Goal: Information Seeking & Learning: Learn about a topic

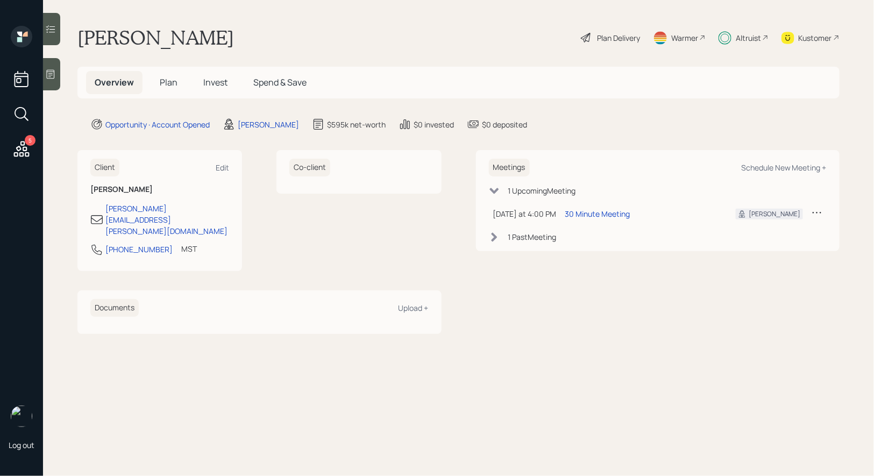
click at [219, 82] on span "Invest" at bounding box center [215, 82] width 24 height 12
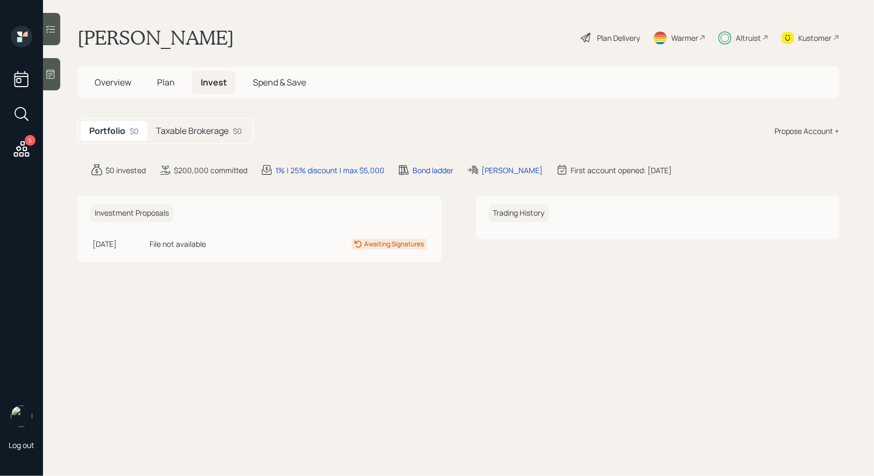
click at [209, 127] on h5 "Taxable Brokerage" at bounding box center [192, 131] width 73 height 10
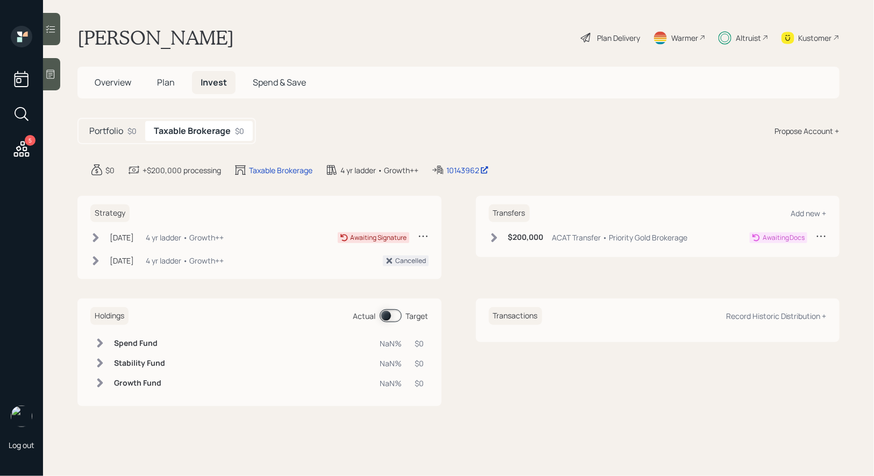
click at [97, 236] on icon at bounding box center [96, 237] width 6 height 9
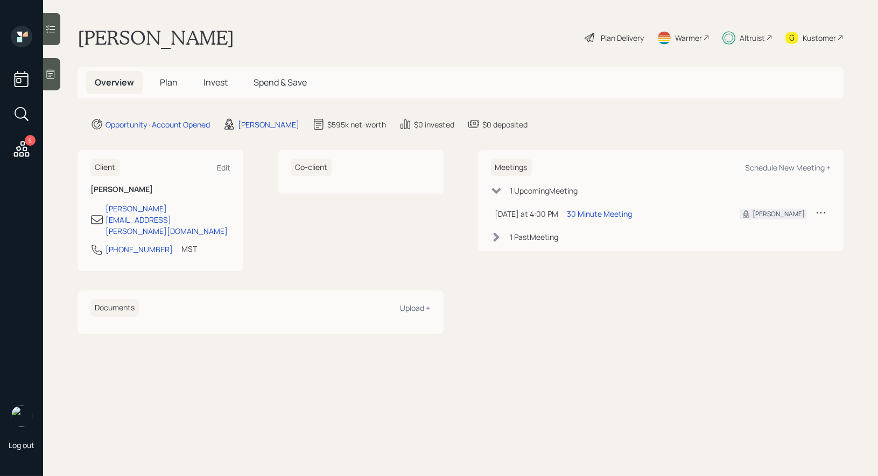
click at [165, 81] on span "Plan" at bounding box center [169, 82] width 18 height 12
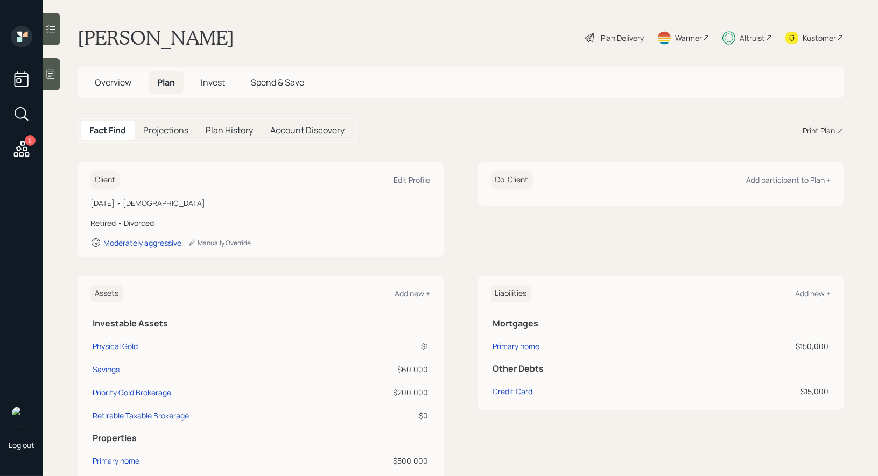
click at [606, 38] on div "Plan Delivery" at bounding box center [622, 37] width 43 height 11
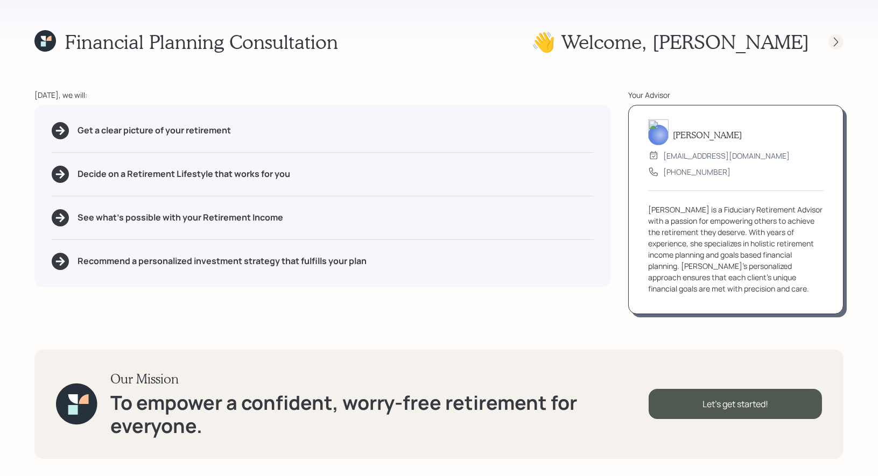
click at [837, 40] on icon at bounding box center [835, 42] width 11 height 11
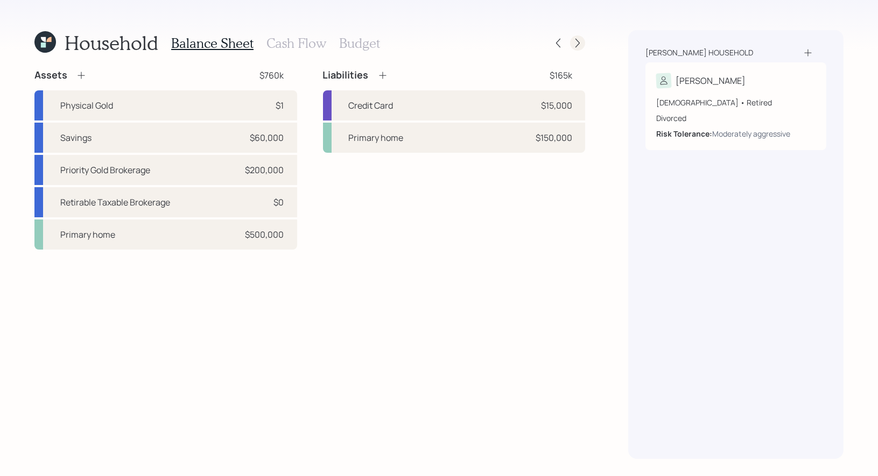
click at [575, 41] on icon at bounding box center [577, 43] width 11 height 11
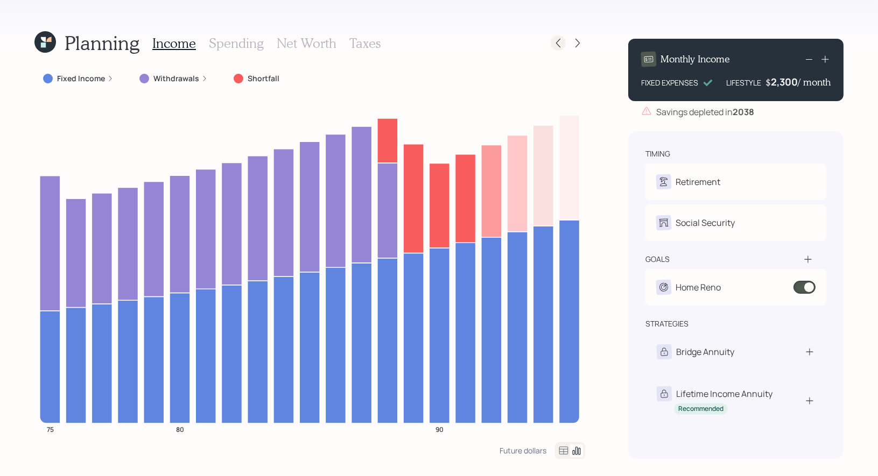
click at [556, 44] on icon at bounding box center [558, 43] width 11 height 11
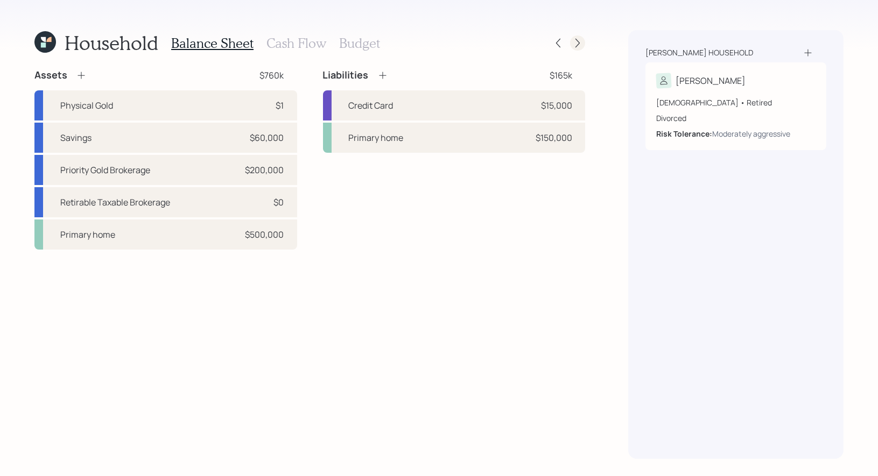
click at [577, 42] on icon at bounding box center [577, 43] width 11 height 11
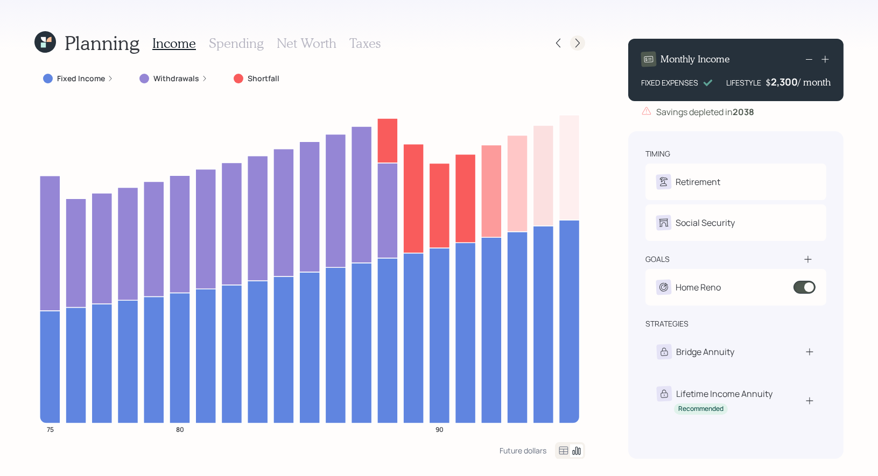
click at [581, 37] on div at bounding box center [577, 43] width 15 height 15
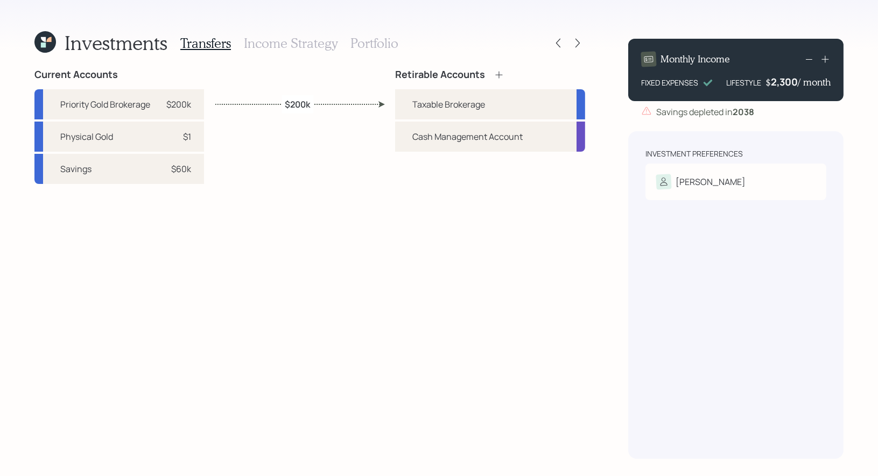
click at [382, 43] on h3 "Portfolio" at bounding box center [374, 44] width 48 height 16
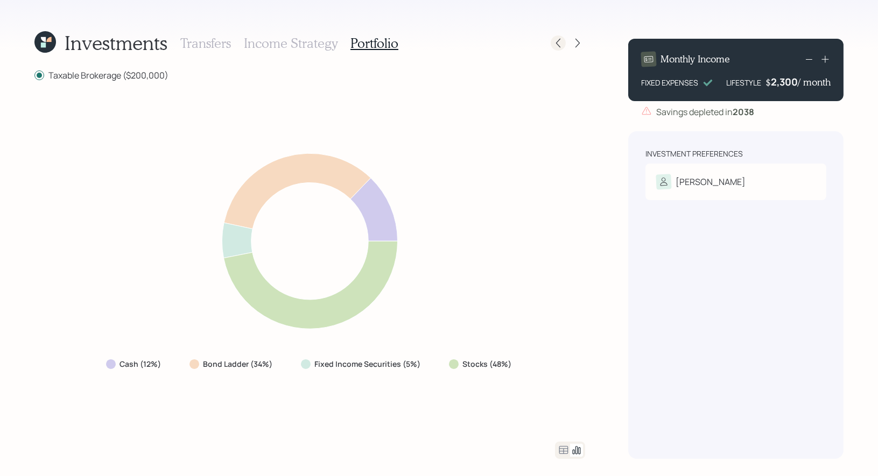
click at [557, 45] on icon at bounding box center [558, 43] width 11 height 11
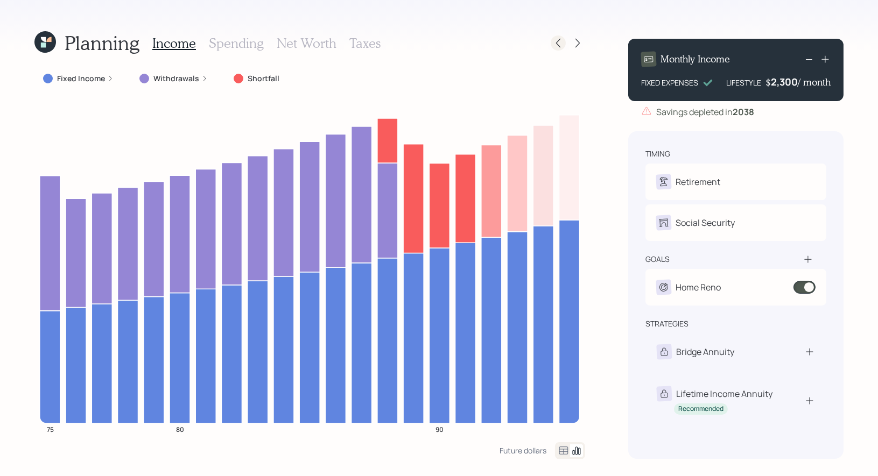
click at [557, 39] on icon at bounding box center [558, 43] width 11 height 11
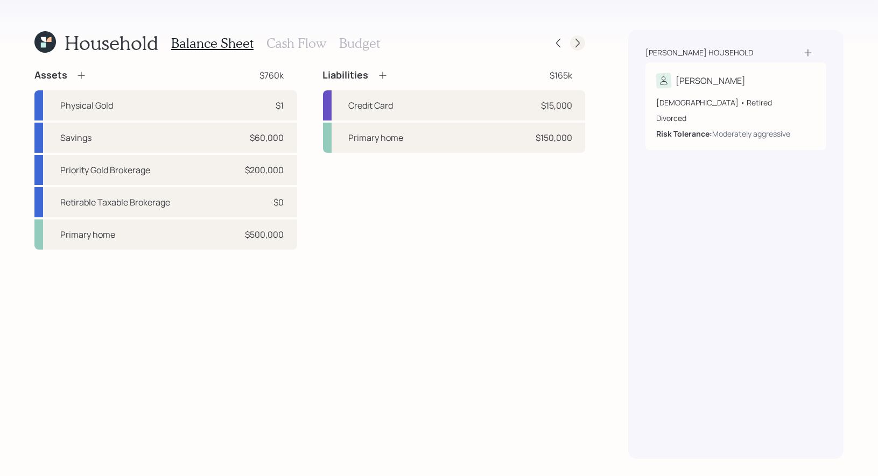
click at [580, 45] on icon at bounding box center [577, 43] width 11 height 11
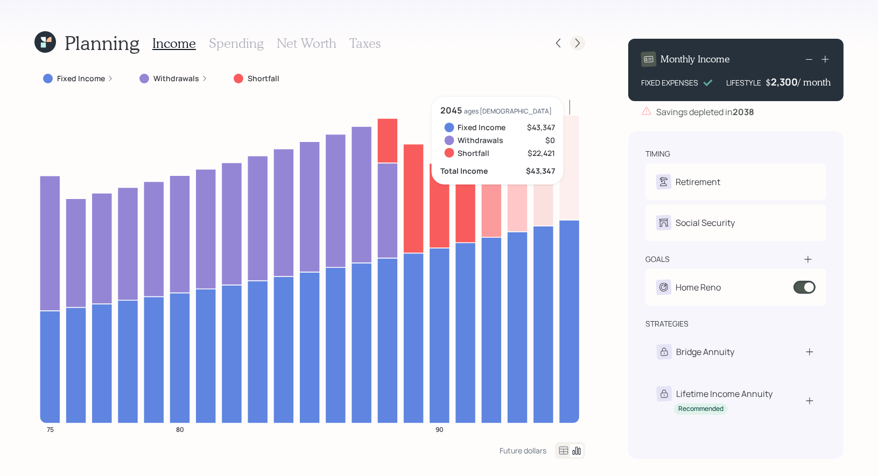
click at [579, 40] on icon at bounding box center [577, 43] width 11 height 11
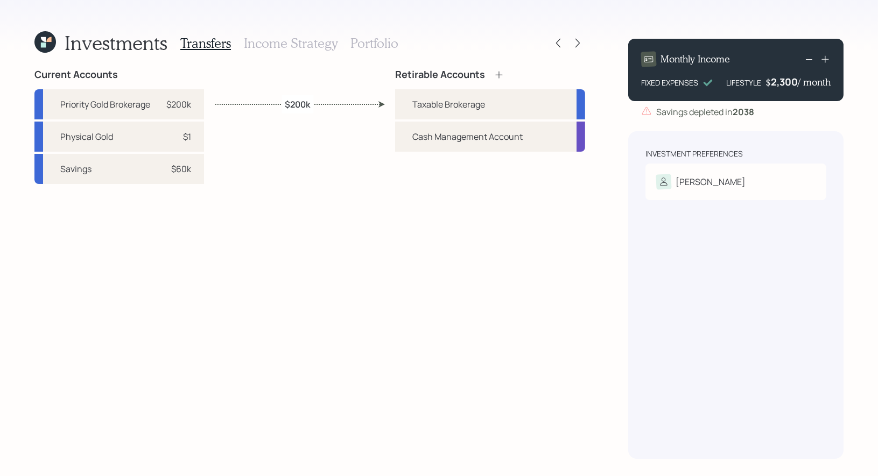
click at [579, 40] on icon at bounding box center [577, 43] width 11 height 11
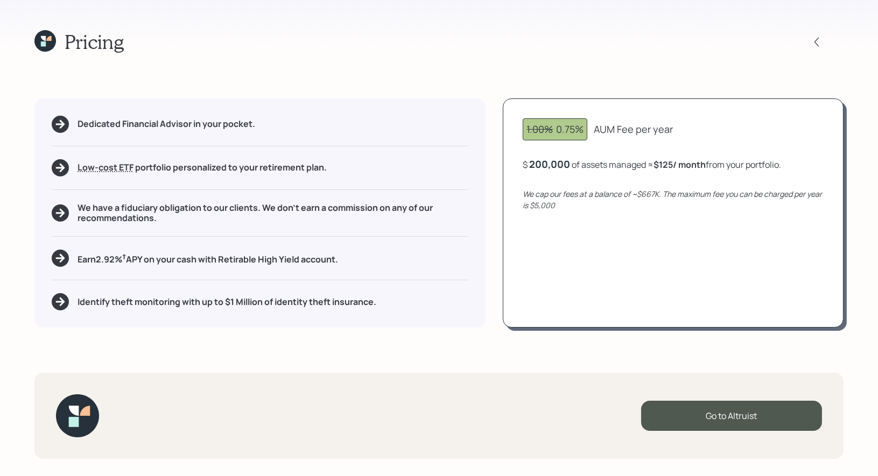
click at [535, 165] on div "200,000" at bounding box center [549, 164] width 41 height 13
click at [596, 280] on div "1.00% 0.75% AUM Fee per year $ 100,000 of assets managed ≈ $63 / month from you…" at bounding box center [673, 212] width 341 height 229
click at [814, 43] on icon at bounding box center [816, 42] width 11 height 11
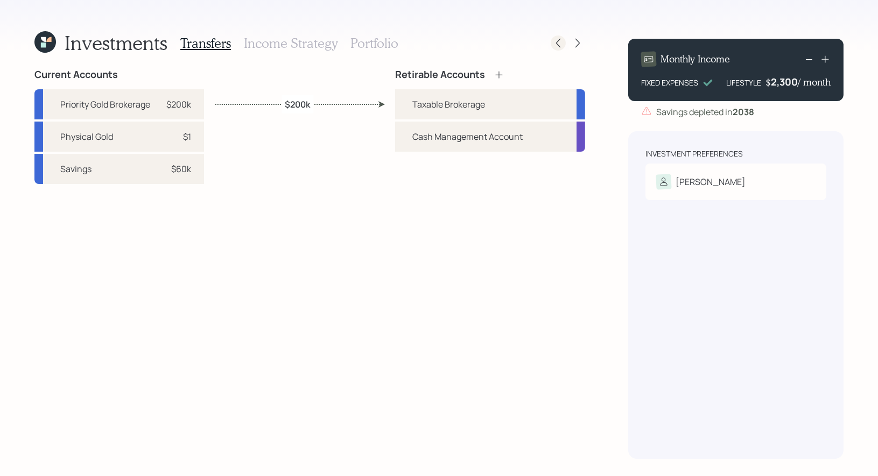
click at [556, 46] on icon at bounding box center [558, 43] width 11 height 11
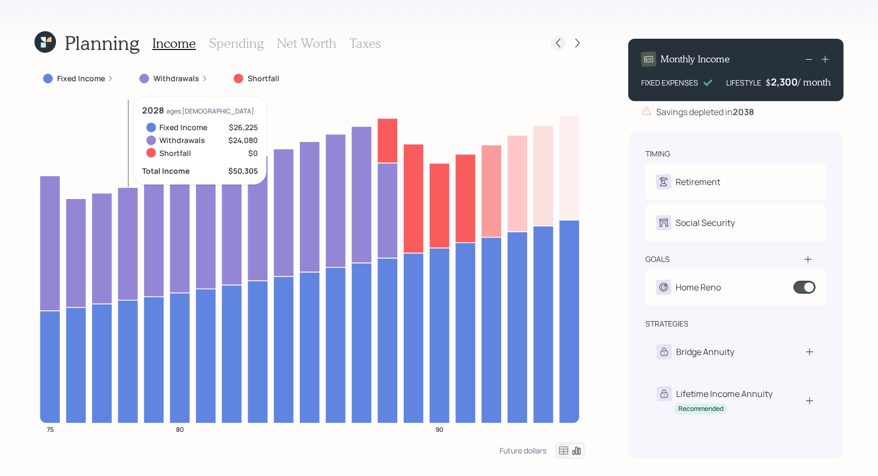
click at [561, 45] on icon at bounding box center [558, 43] width 11 height 11
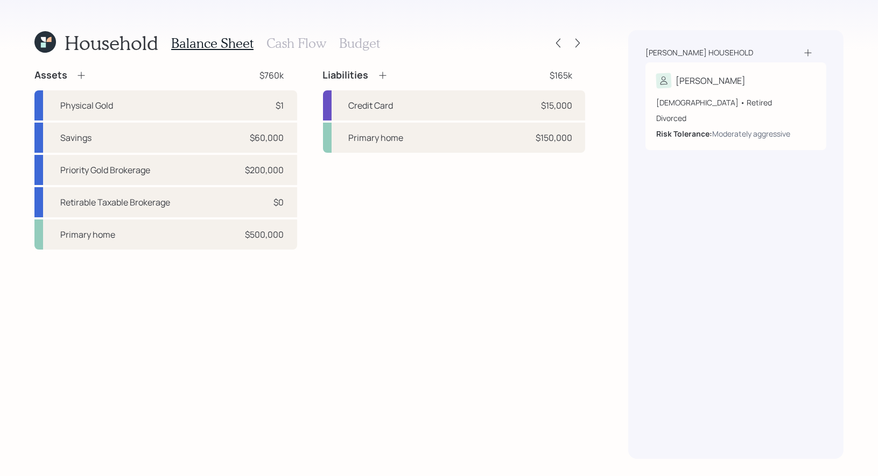
click at [286, 44] on h3 "Cash Flow" at bounding box center [296, 44] width 60 height 16
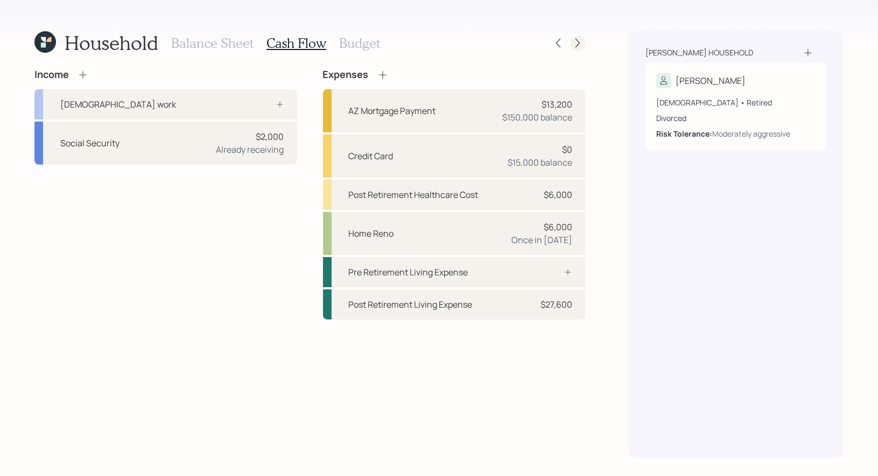
click at [574, 39] on icon at bounding box center [577, 43] width 11 height 11
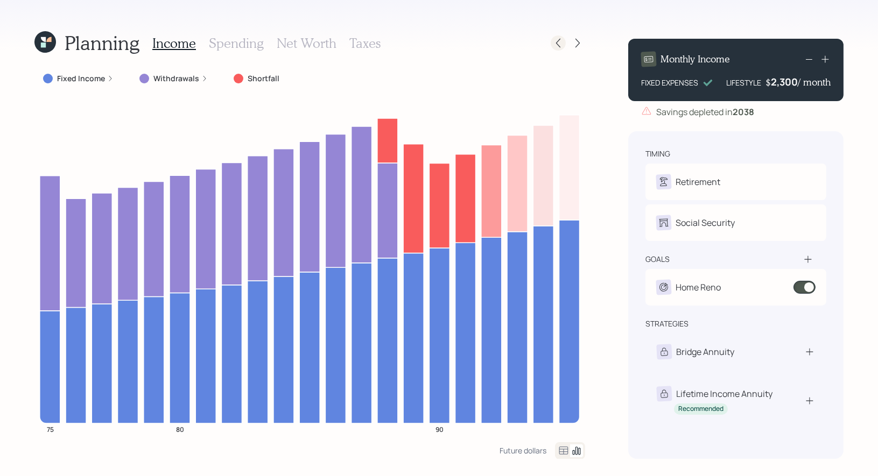
click at [558, 41] on icon at bounding box center [558, 43] width 4 height 9
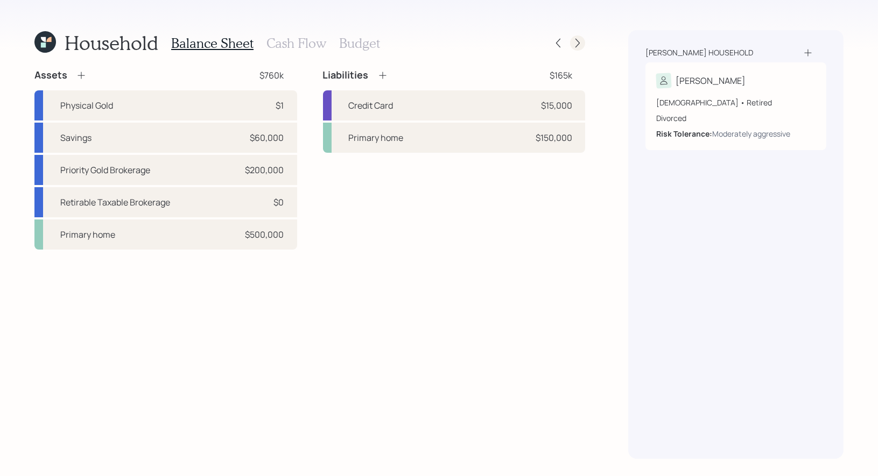
click at [579, 45] on icon at bounding box center [577, 43] width 11 height 11
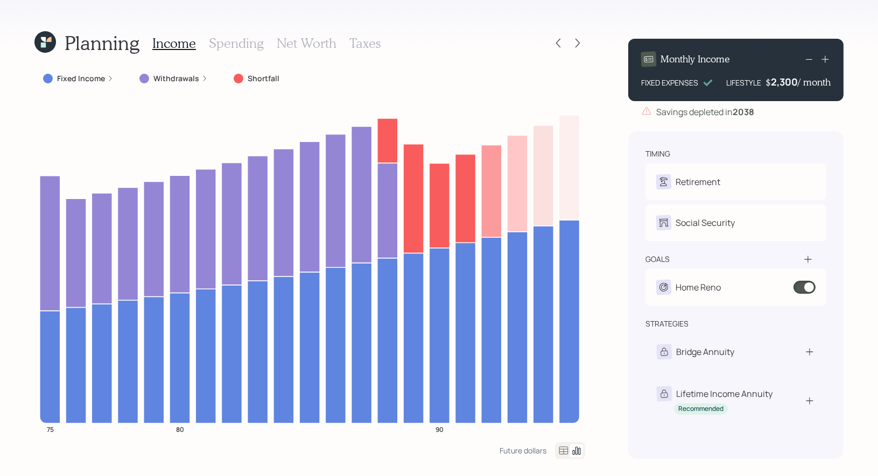
click at [45, 44] on icon at bounding box center [43, 45] width 5 height 5
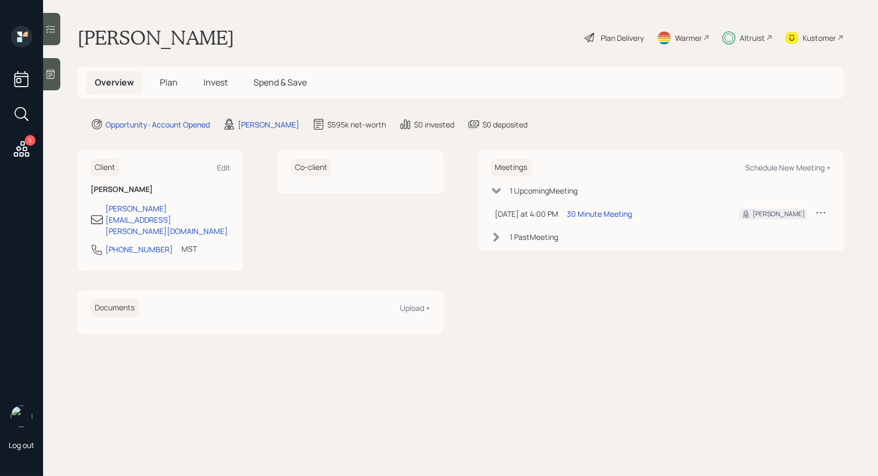
click at [168, 86] on span "Plan" at bounding box center [169, 82] width 18 height 12
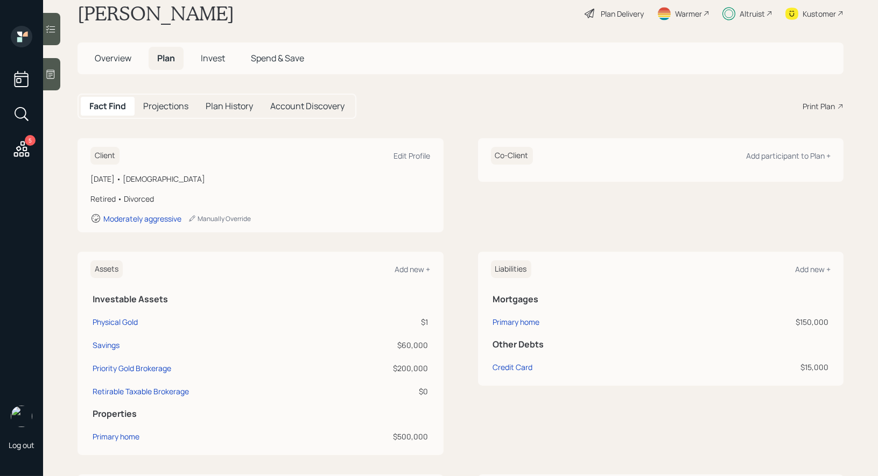
scroll to position [45, 0]
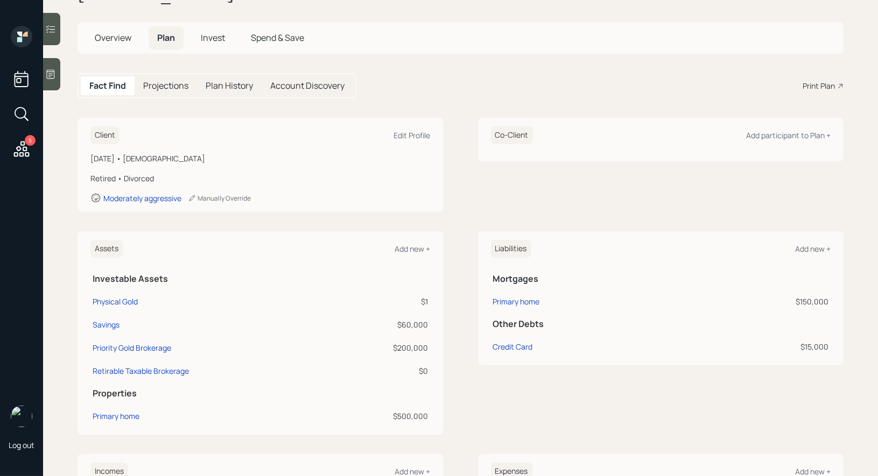
click at [215, 33] on span "Invest" at bounding box center [213, 38] width 24 height 12
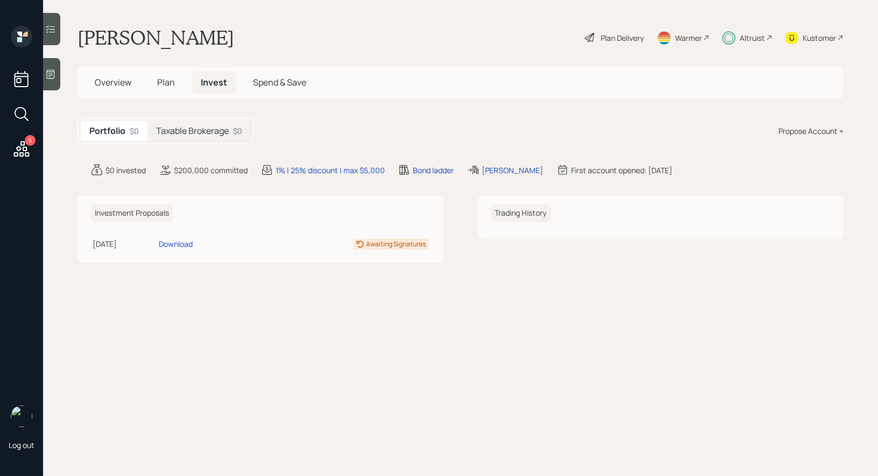
click at [183, 131] on h5 "Taxable Brokerage" at bounding box center [192, 131] width 73 height 10
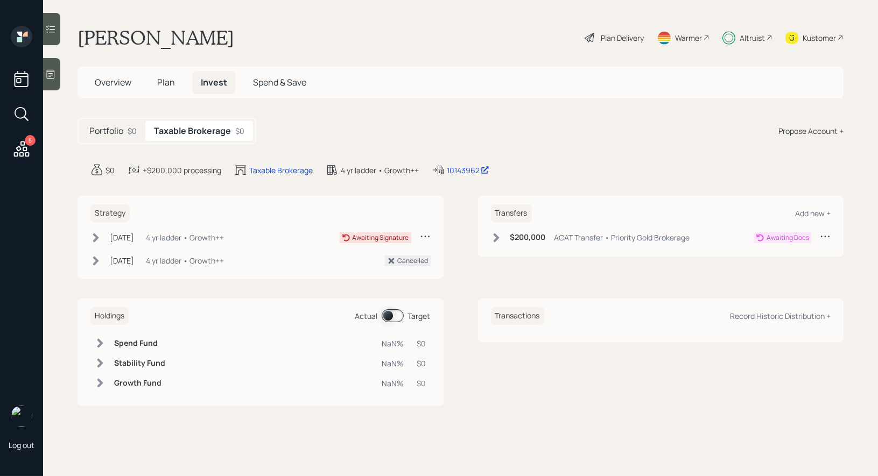
click at [168, 84] on span "Plan" at bounding box center [166, 82] width 18 height 12
